Goal: Task Accomplishment & Management: Manage account settings

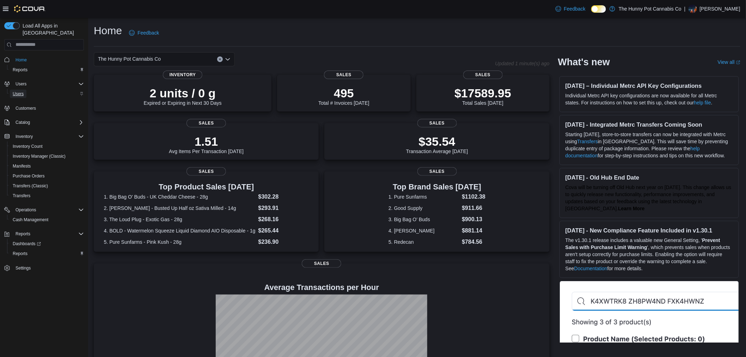
click at [18, 90] on span "Users" at bounding box center [18, 94] width 11 height 8
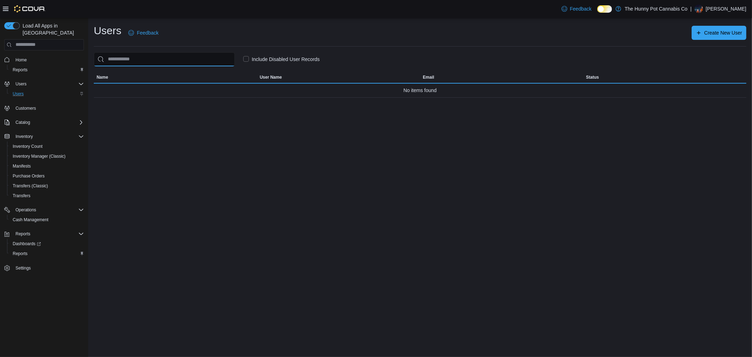
click at [178, 58] on input "search" at bounding box center [164, 59] width 141 height 14
type input "****"
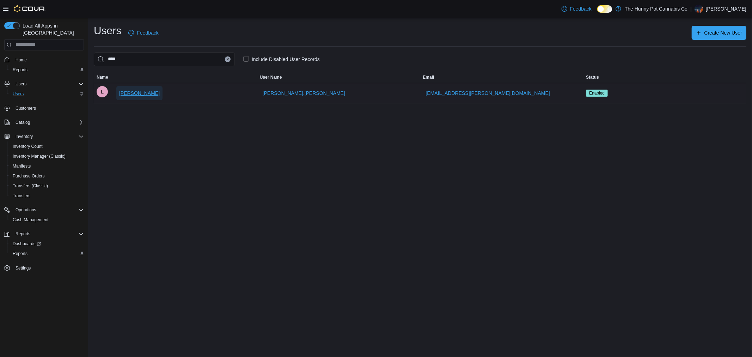
click at [136, 96] on span "Luke Ballinger" at bounding box center [139, 93] width 41 height 7
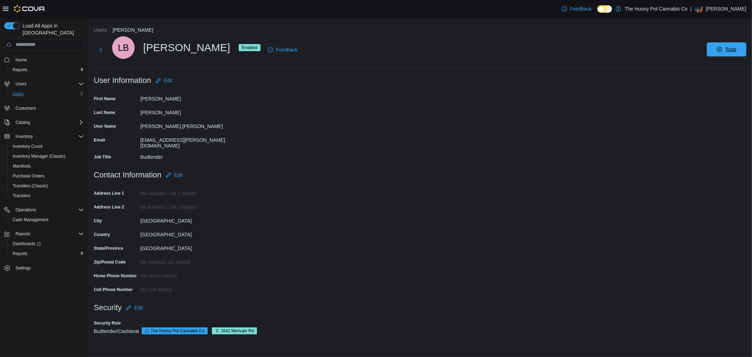
click at [715, 50] on span "Tools" at bounding box center [726, 49] width 31 height 14
click at [716, 77] on button "Disable User" at bounding box center [720, 81] width 47 height 11
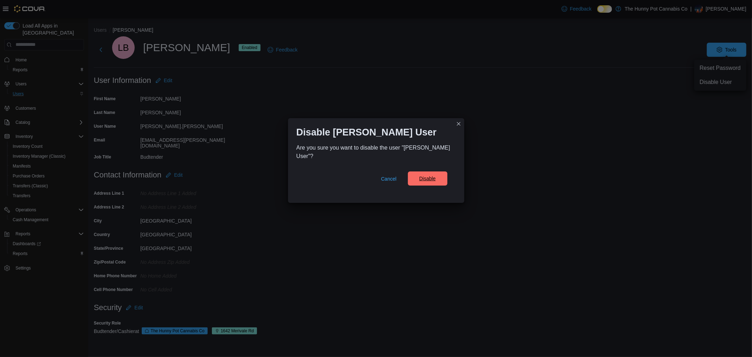
click at [428, 173] on span "Disable" at bounding box center [427, 178] width 31 height 14
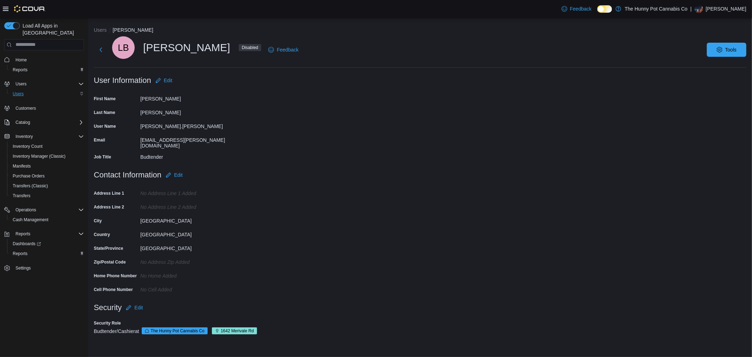
click at [731, 11] on p "Brandon Johnston" at bounding box center [726, 9] width 41 height 8
click at [717, 67] on button "Sign Out" at bounding box center [710, 69] width 65 height 11
